Goal: Navigation & Orientation: Find specific page/section

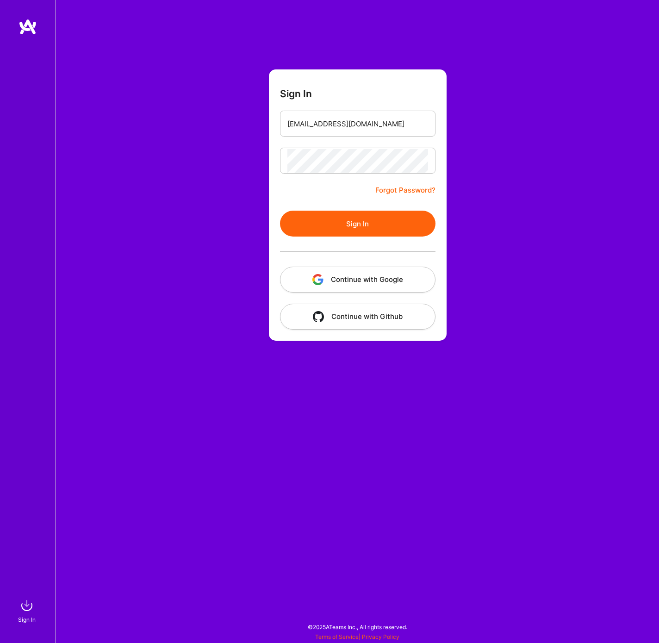
click at [340, 270] on button "Continue with Google" at bounding box center [358, 280] width 156 height 26
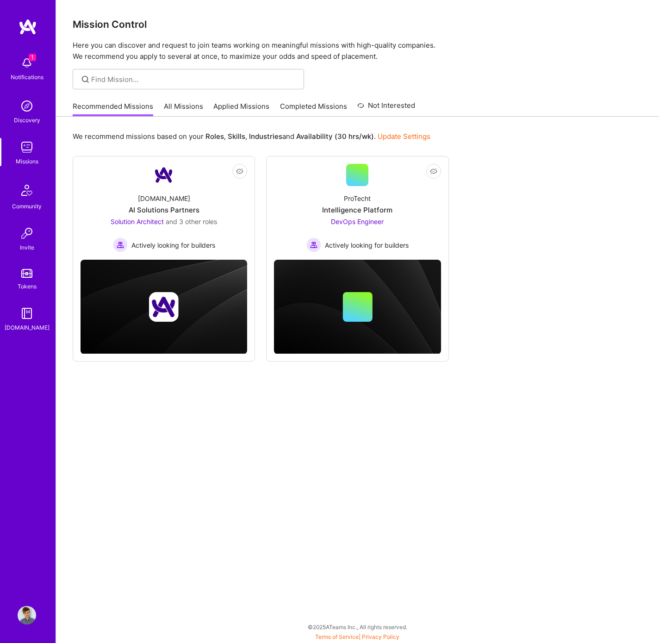
click at [38, 75] on div "Notifications" at bounding box center [27, 77] width 33 height 10
click at [389, 187] on div "Notifications Discovery Missions Community Invite Tokens [DOMAIN_NAME] Profile …" at bounding box center [329, 319] width 659 height 639
